Goal: Navigation & Orientation: Find specific page/section

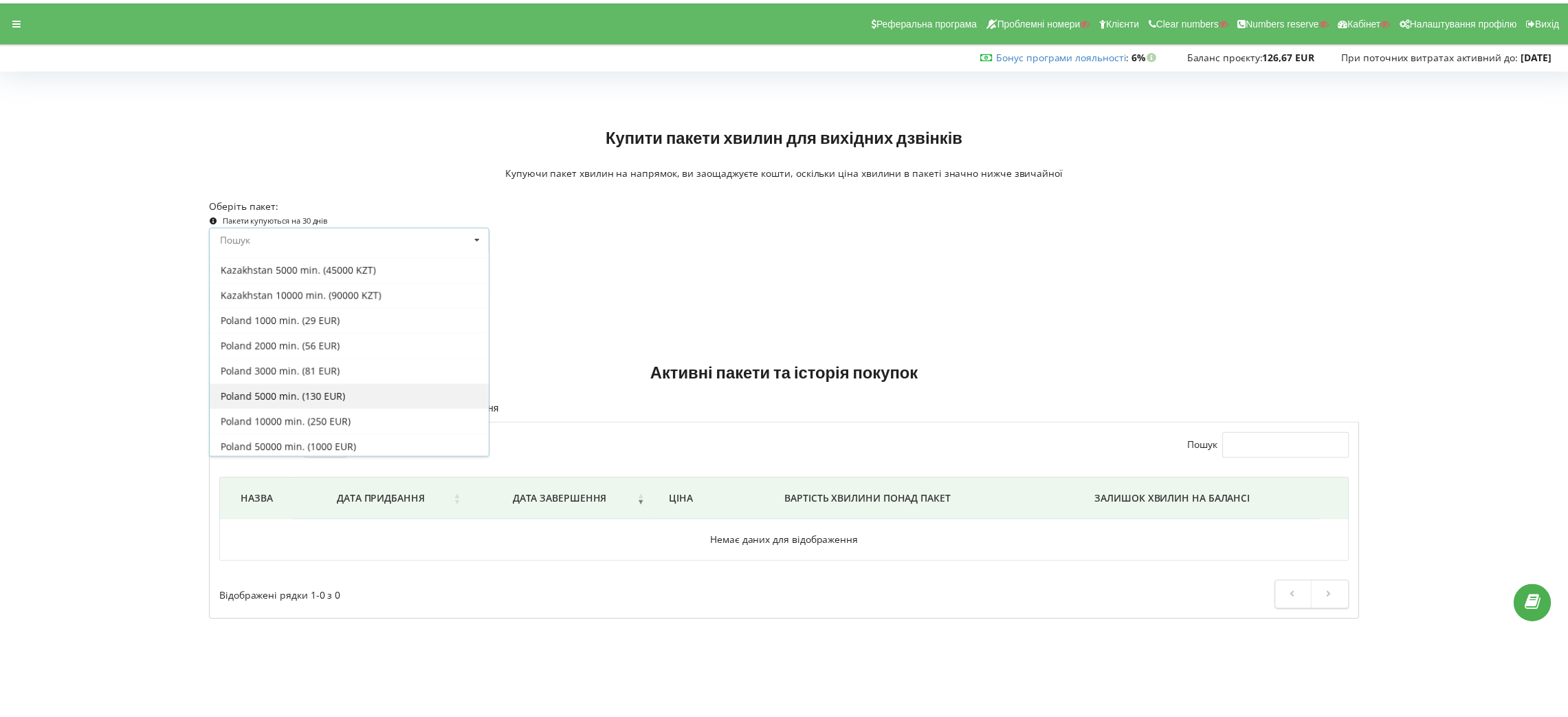
scroll to position [515, 0]
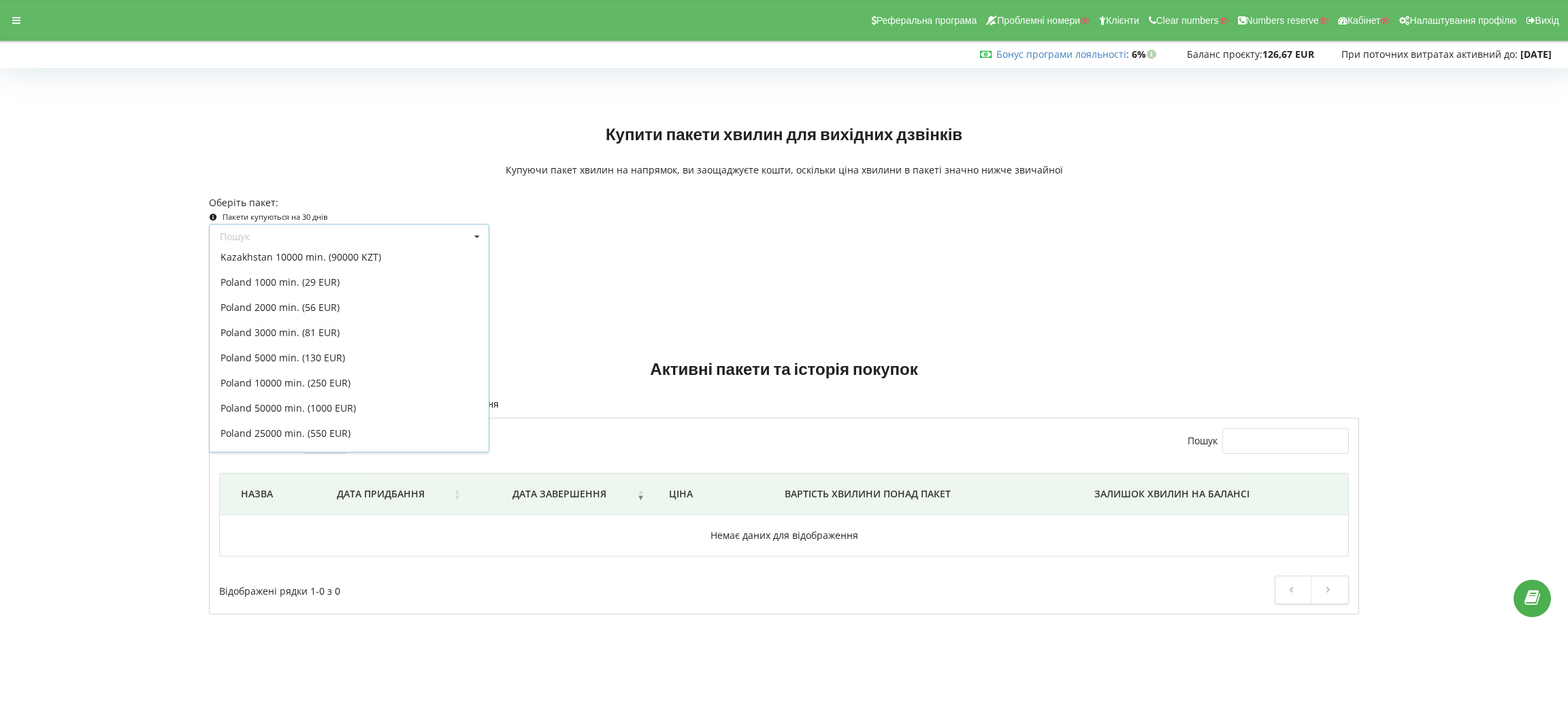
click at [782, 308] on div "Оберіть пакет: Пакети купуються на 30 днів Пошук Усі пакети [GEOGRAPHIC_DATA]" at bounding box center [784, 251] width 1169 height 130
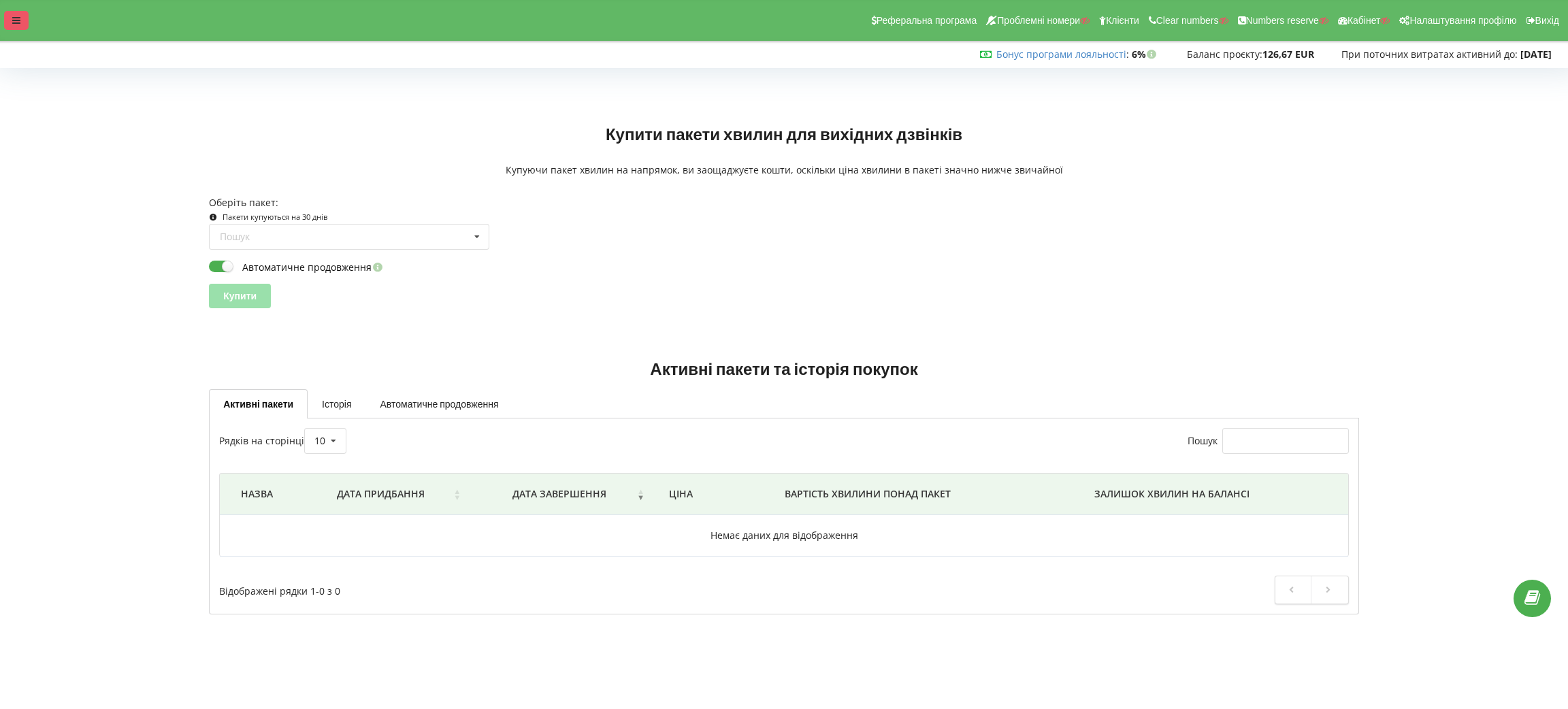
click at [19, 12] on div at bounding box center [16, 21] width 24 height 19
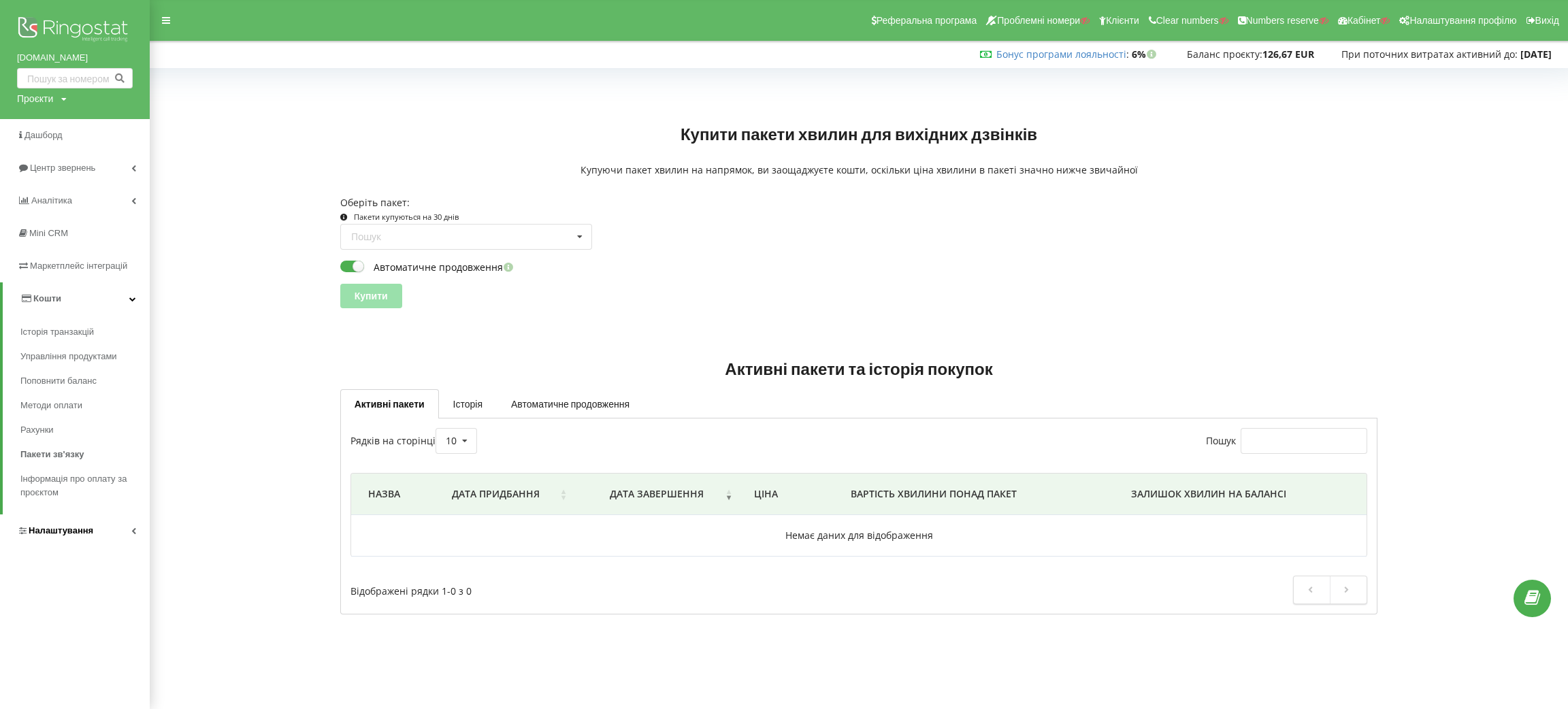
click at [40, 530] on span "Налаштування" at bounding box center [60, 530] width 65 height 10
click at [51, 399] on span "Віртуальна АТС" at bounding box center [66, 397] width 70 height 14
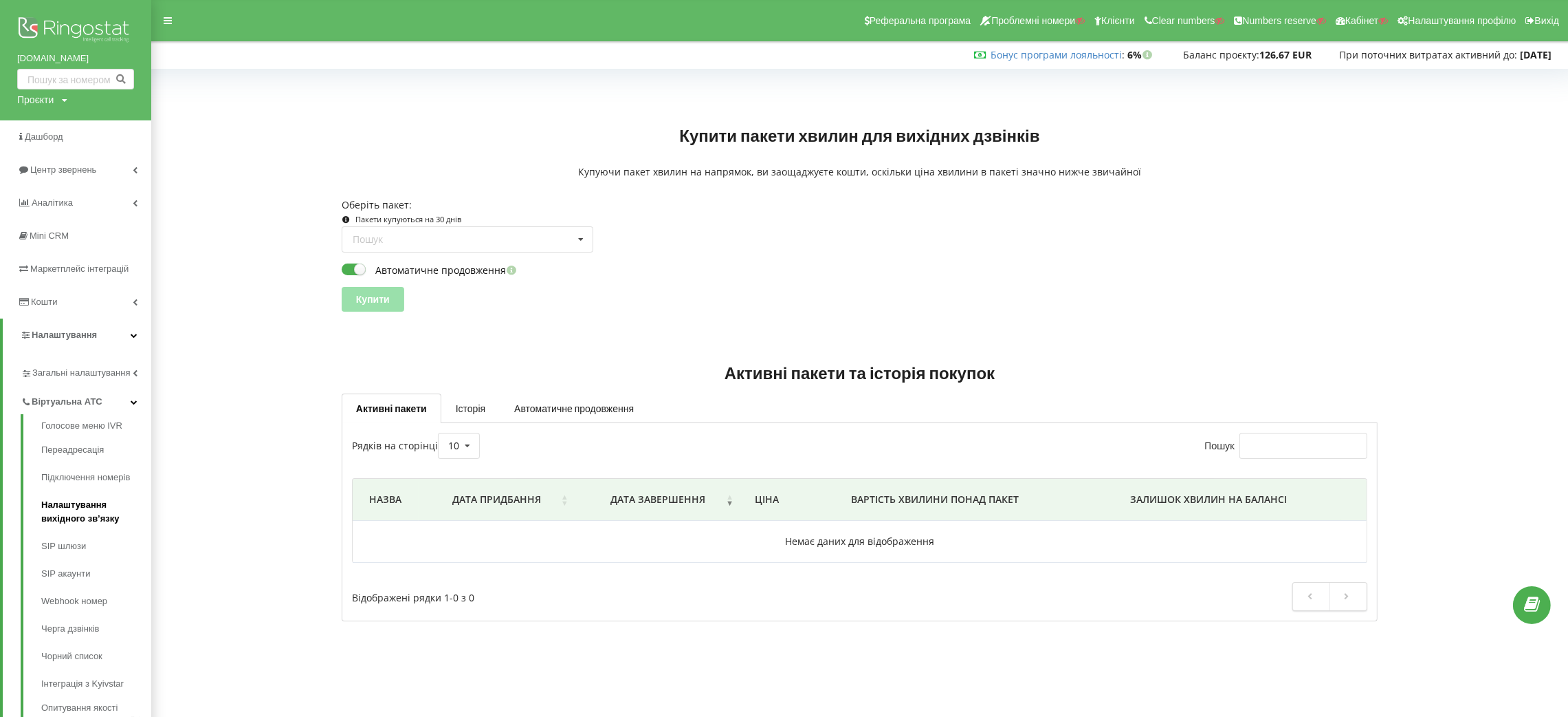
click at [64, 493] on link "Налаштування вихідного зв’язку" at bounding box center [97, 511] width 110 height 42
click at [41, 383] on span "Загальні налаштування" at bounding box center [82, 379] width 100 height 27
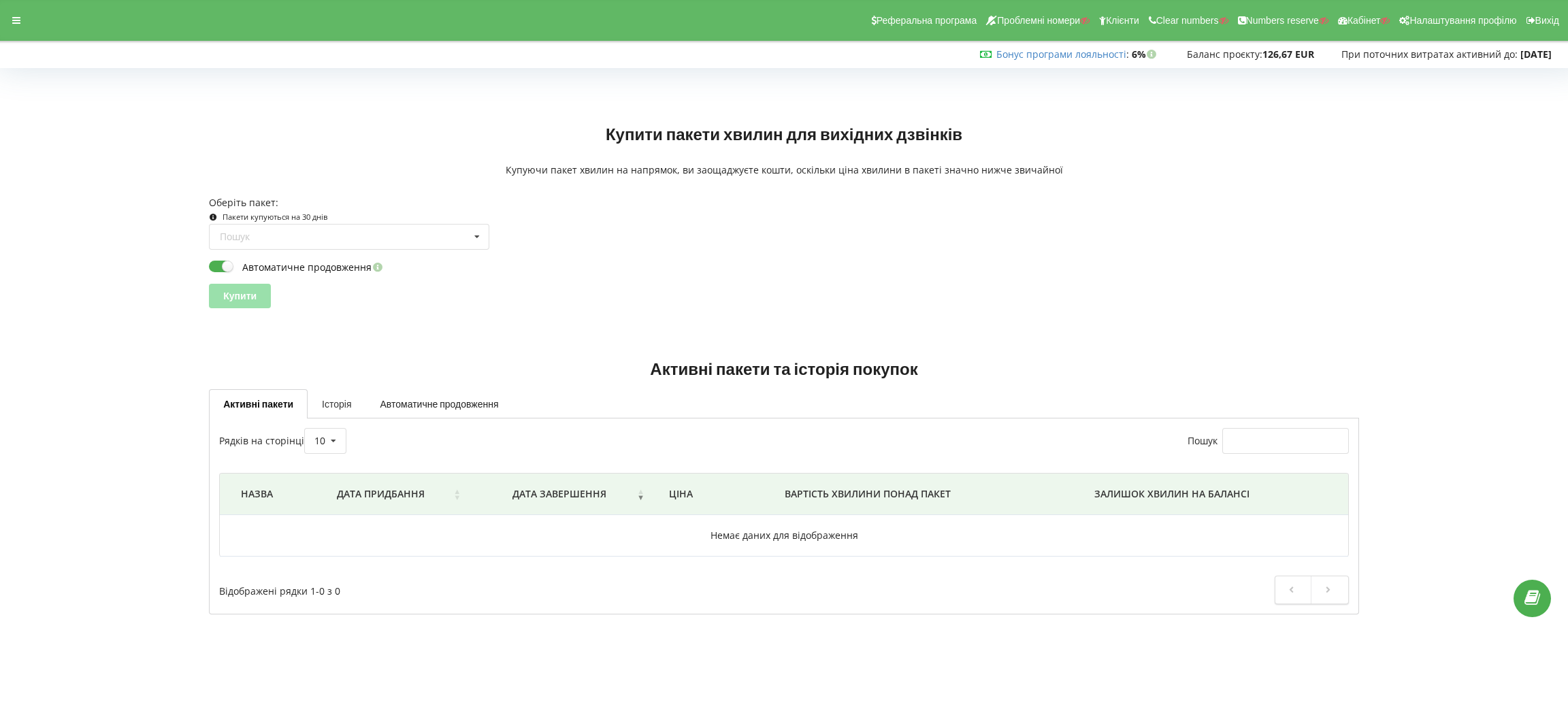
click at [325, 391] on link "Історія" at bounding box center [336, 403] width 58 height 28
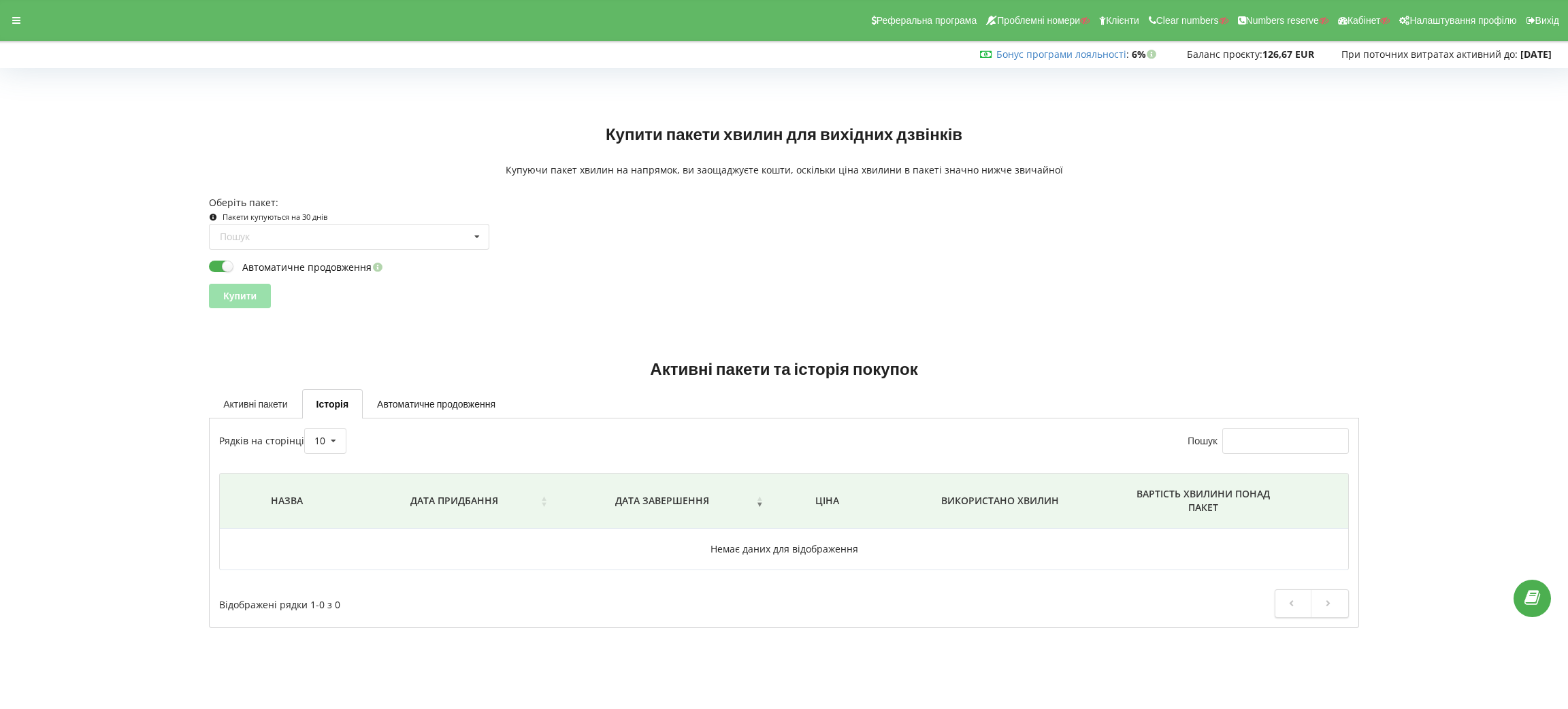
click at [260, 398] on link "Активні пакети" at bounding box center [255, 403] width 93 height 28
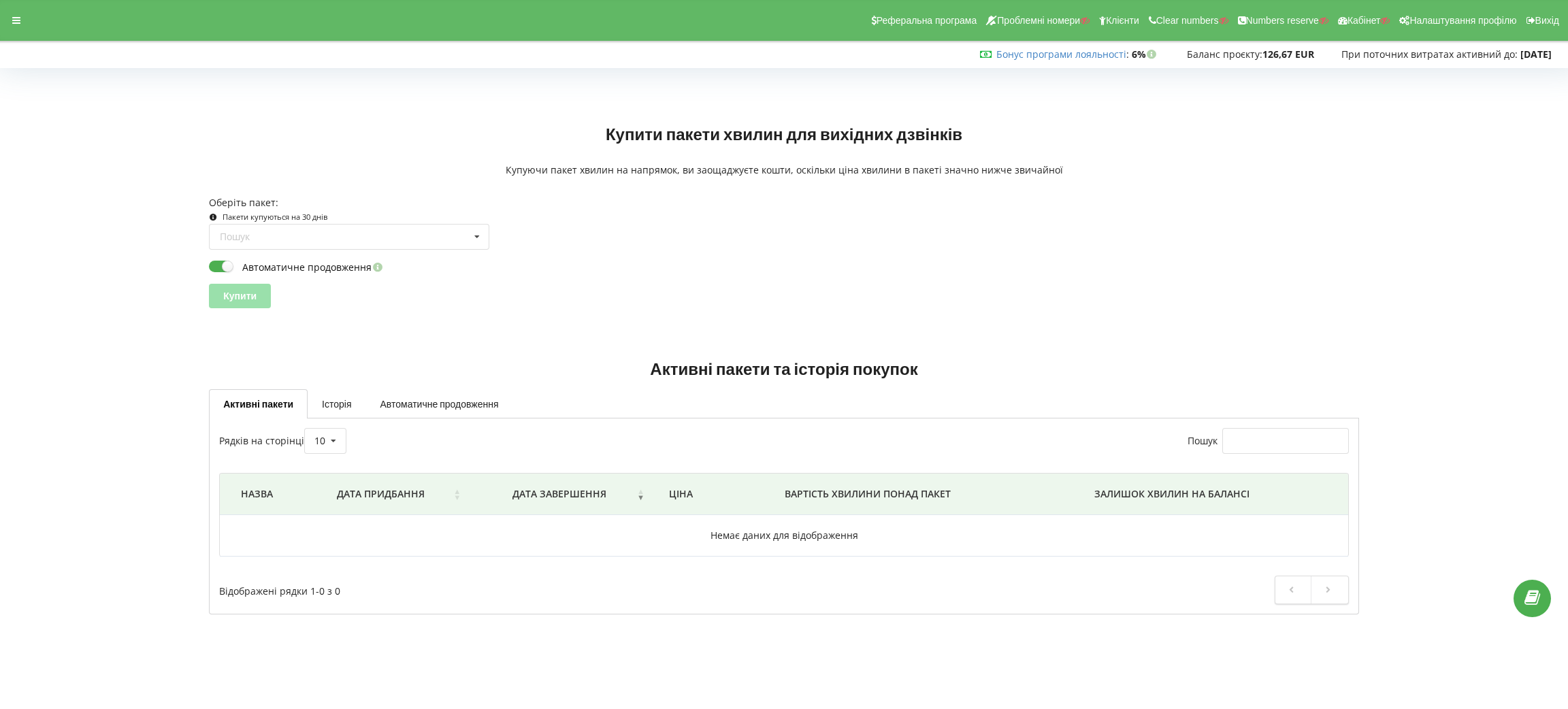
click at [23, 7] on div "Реферальна програма Проблемні номери Клієнти Clear numbers Numbers reserve Кабі…" at bounding box center [784, 21] width 1587 height 41
click at [23, 15] on div at bounding box center [16, 21] width 24 height 19
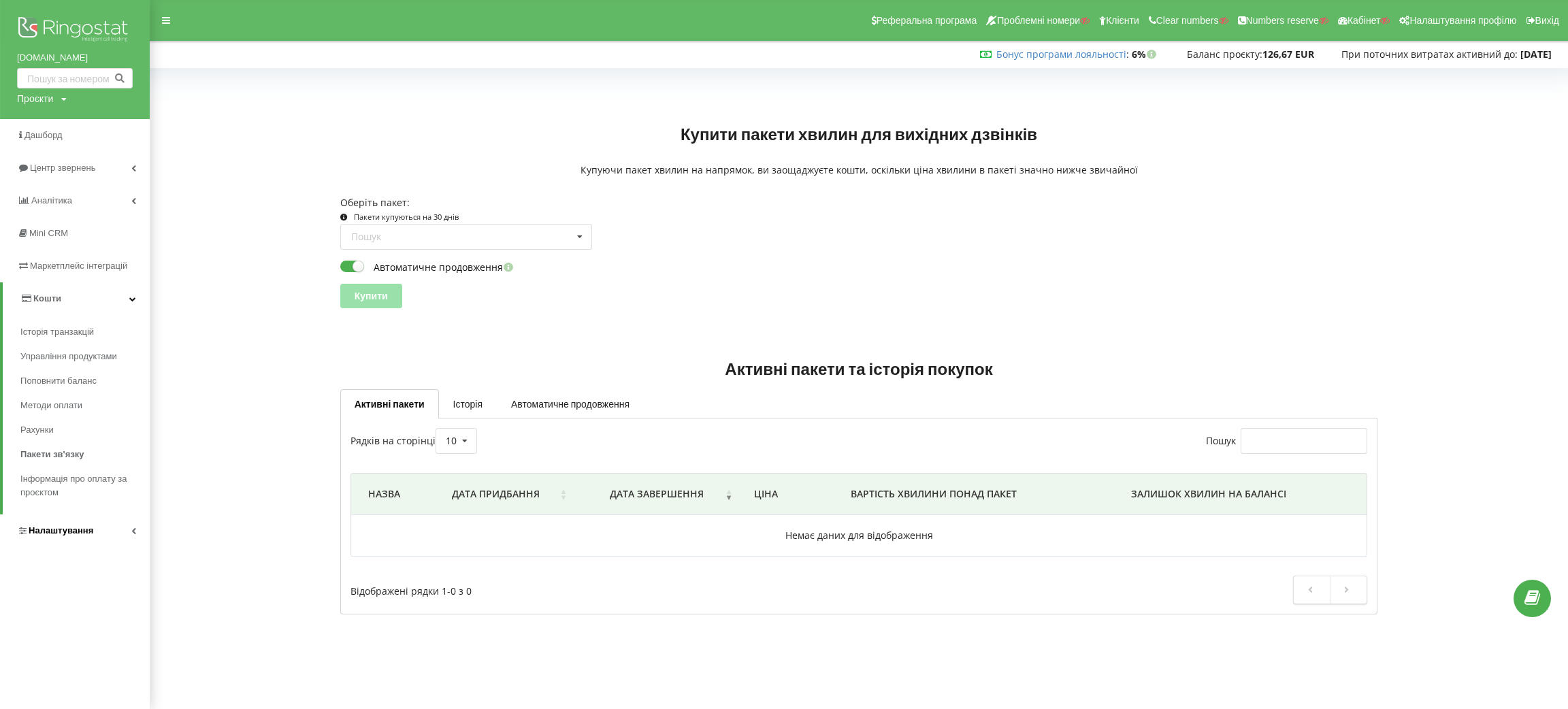
click at [91, 520] on link "Налаштування" at bounding box center [75, 530] width 150 height 33
click at [91, 401] on span "Віртуальна АТС" at bounding box center [66, 397] width 70 height 14
